Goal: Communication & Community: Participate in discussion

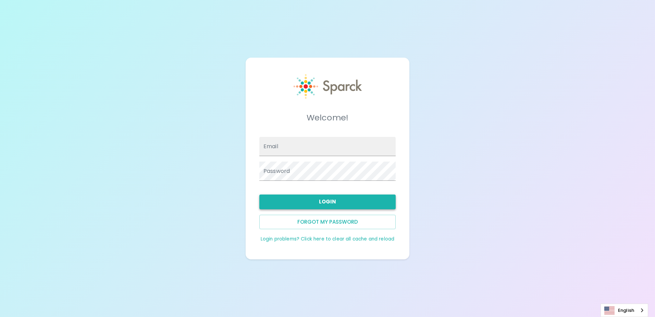
type input "[EMAIL_ADDRESS][DOMAIN_NAME]"
click at [336, 202] on button "Login" at bounding box center [327, 201] width 136 height 14
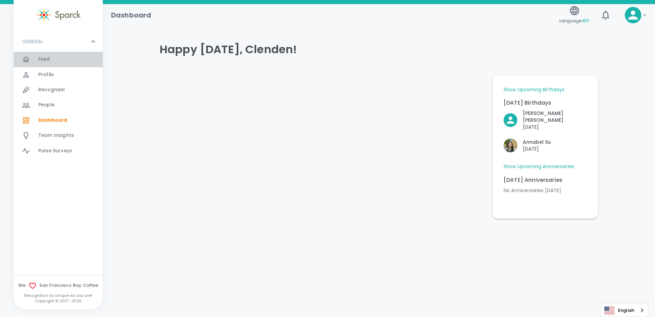
click at [48, 62] on span "Feed" at bounding box center [44, 59] width 12 height 7
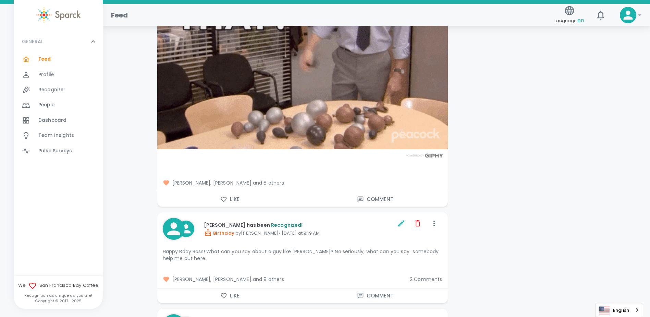
scroll to position [6821, 0]
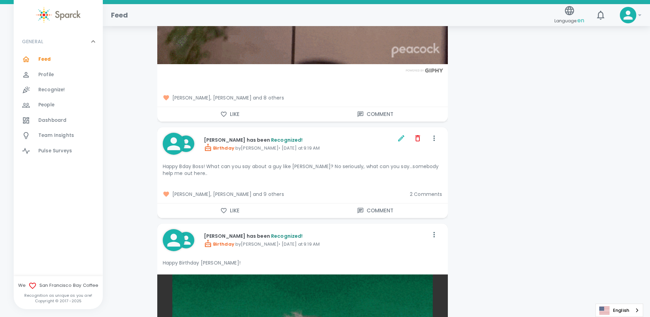
click at [435, 191] on span "2 Comments" at bounding box center [426, 194] width 33 height 7
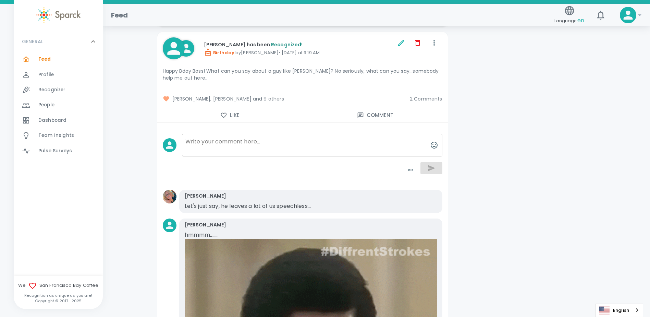
scroll to position [6855, 0]
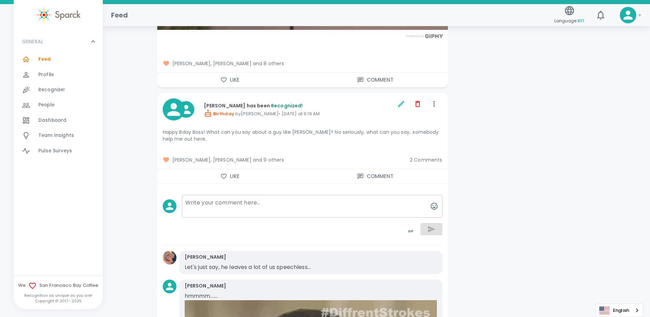
click at [276, 156] on span "[PERSON_NAME], [PERSON_NAME] and 9 others" at bounding box center [284, 159] width 242 height 7
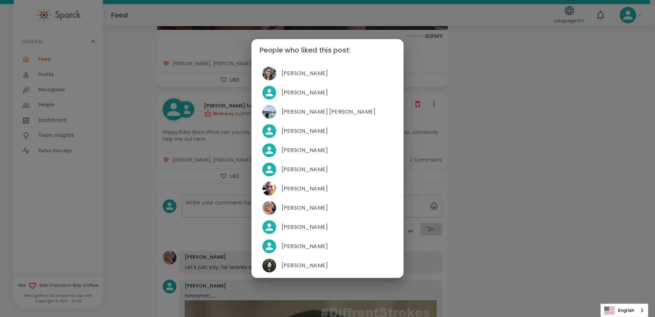
click at [548, 113] on div "People who liked this post: [PERSON_NAME] [PERSON_NAME] [PERSON_NAME] [PERSON_N…" at bounding box center [327, 158] width 655 height 317
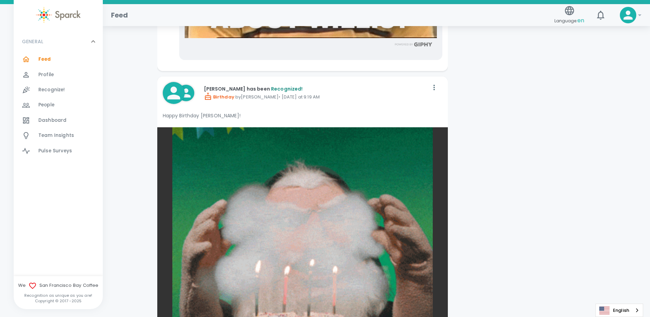
scroll to position [7575, 0]
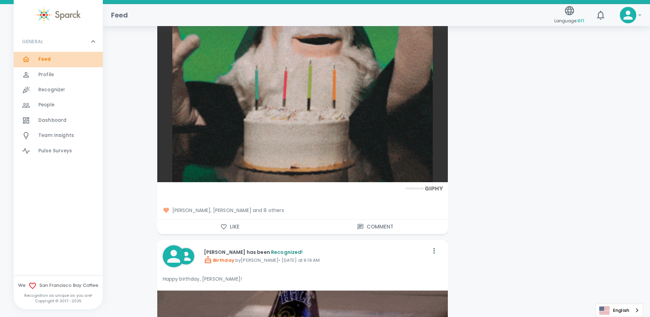
click at [39, 61] on span "Feed" at bounding box center [44, 59] width 13 height 7
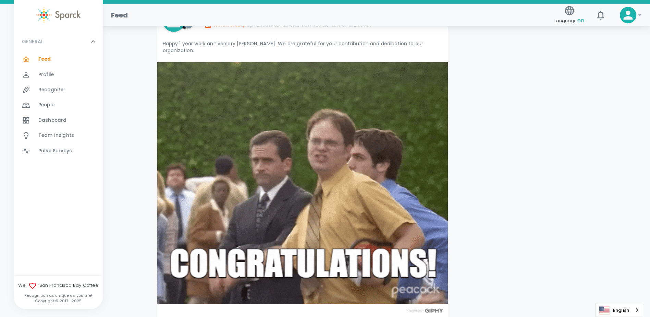
scroll to position [0, 0]
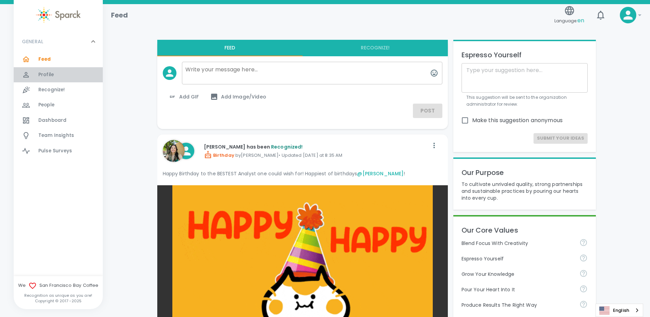
click at [51, 73] on span "Profile" at bounding box center [45, 74] width 15 height 7
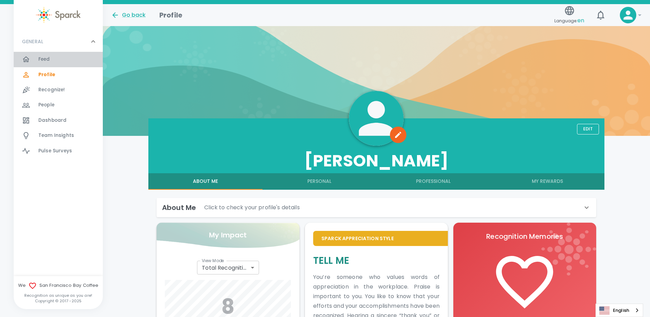
click at [40, 61] on span "Feed" at bounding box center [44, 59] width 12 height 7
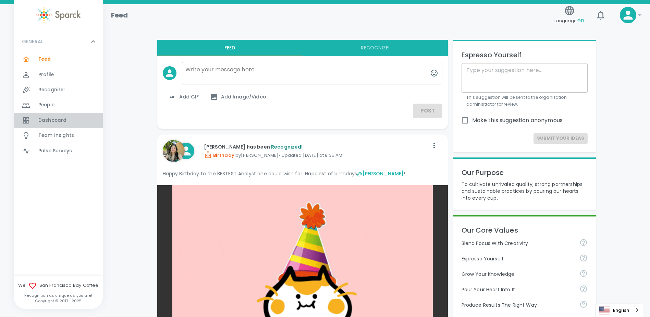
click at [47, 121] on span "Dashboard" at bounding box center [52, 120] width 28 height 7
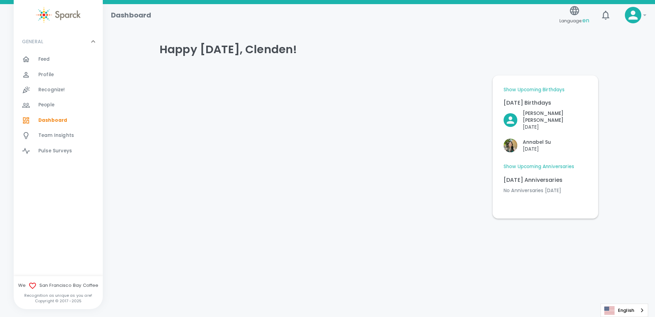
click at [535, 86] on link "Show Upcoming Birthdays" at bounding box center [534, 89] width 61 height 7
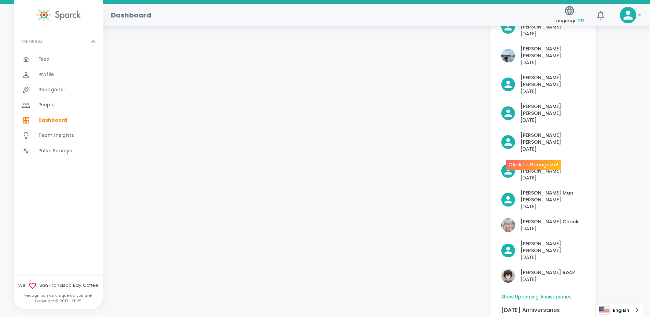
scroll to position [216, 0]
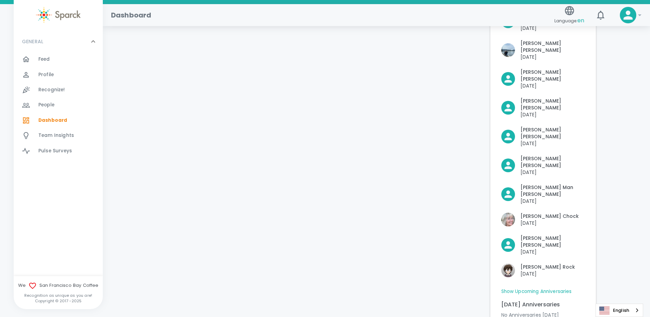
click at [555, 288] on link "Show Upcoming Anniversaries" at bounding box center [536, 291] width 71 height 7
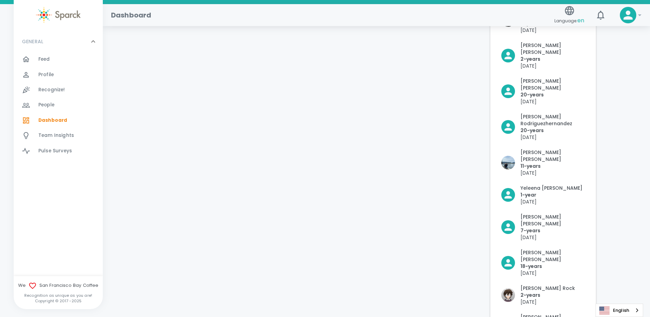
scroll to position [685, 0]
